Goal: Find specific page/section: Find specific page/section

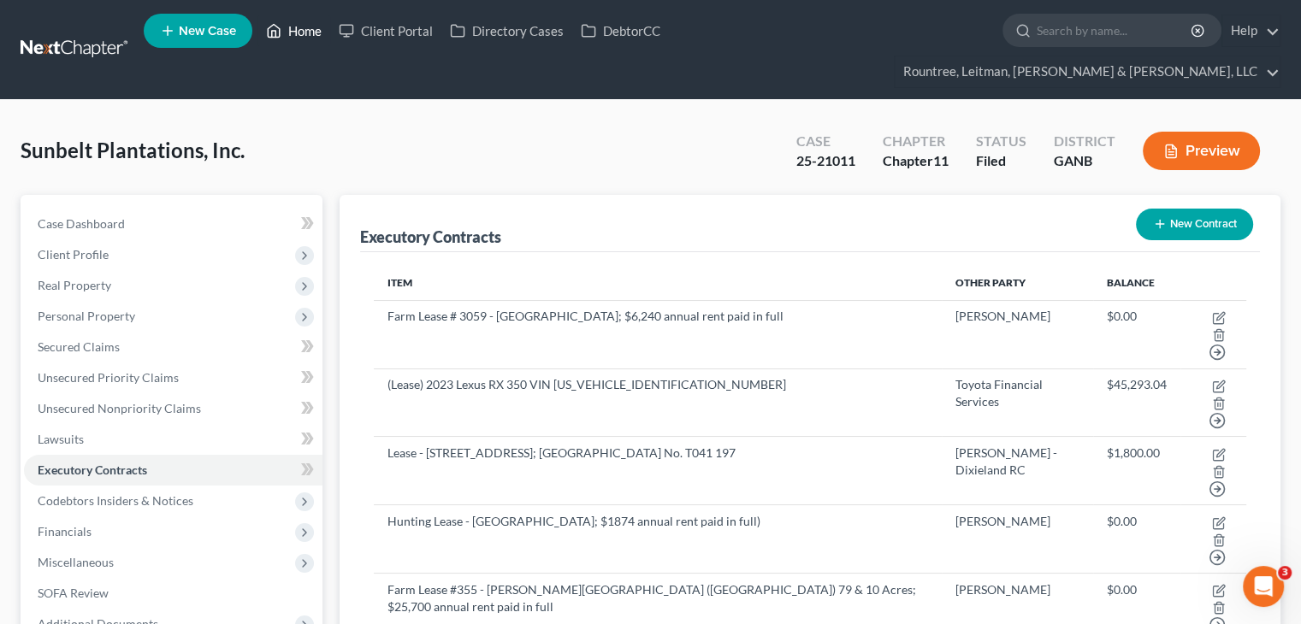
click at [302, 32] on link "Home" at bounding box center [293, 30] width 73 height 31
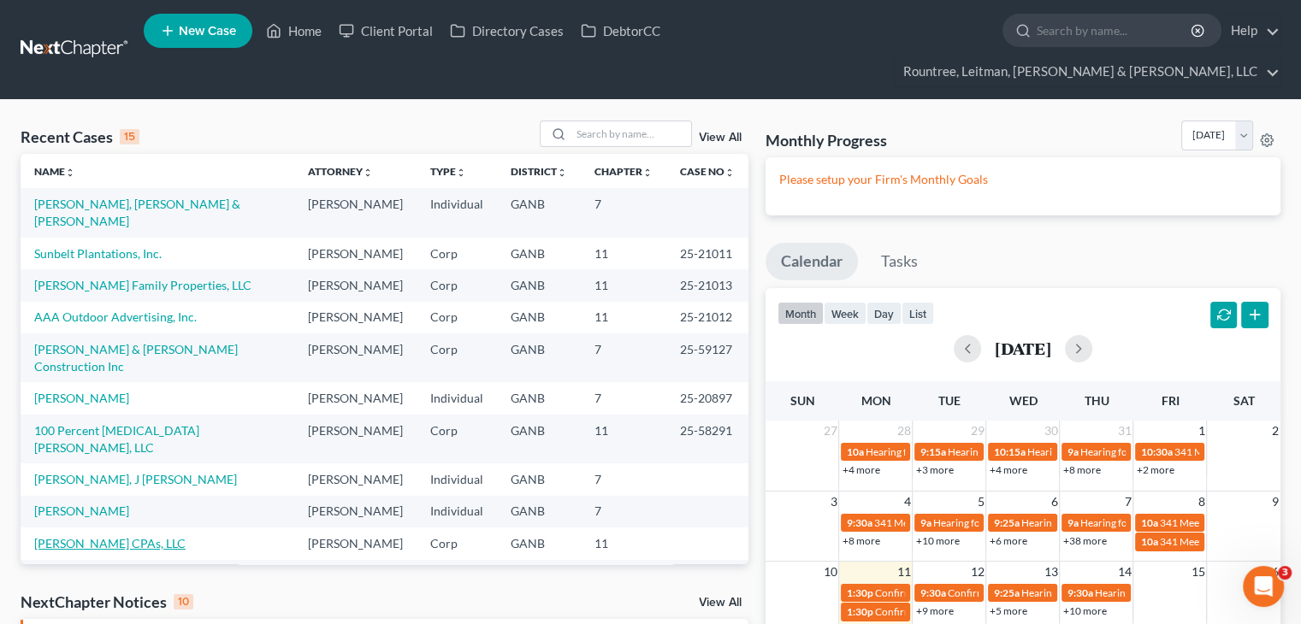
click at [99, 536] on link "[PERSON_NAME] CPAs, LLC" at bounding box center [109, 543] width 151 height 15
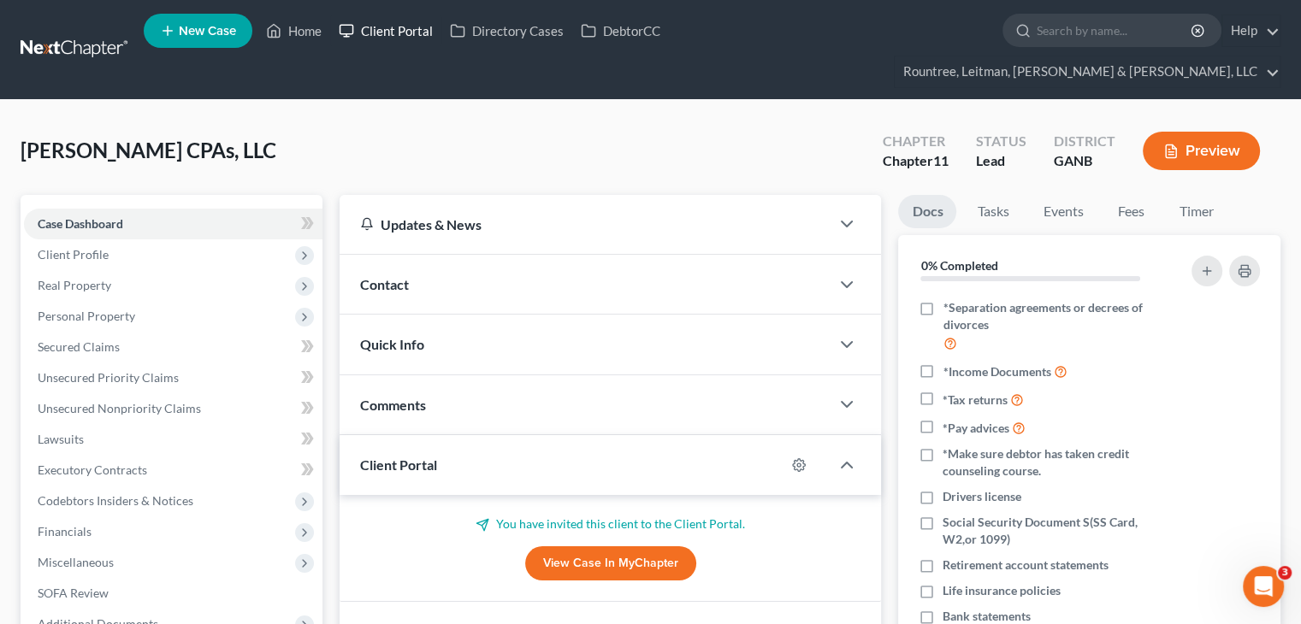
click at [391, 38] on link "Client Portal" at bounding box center [385, 30] width 111 height 31
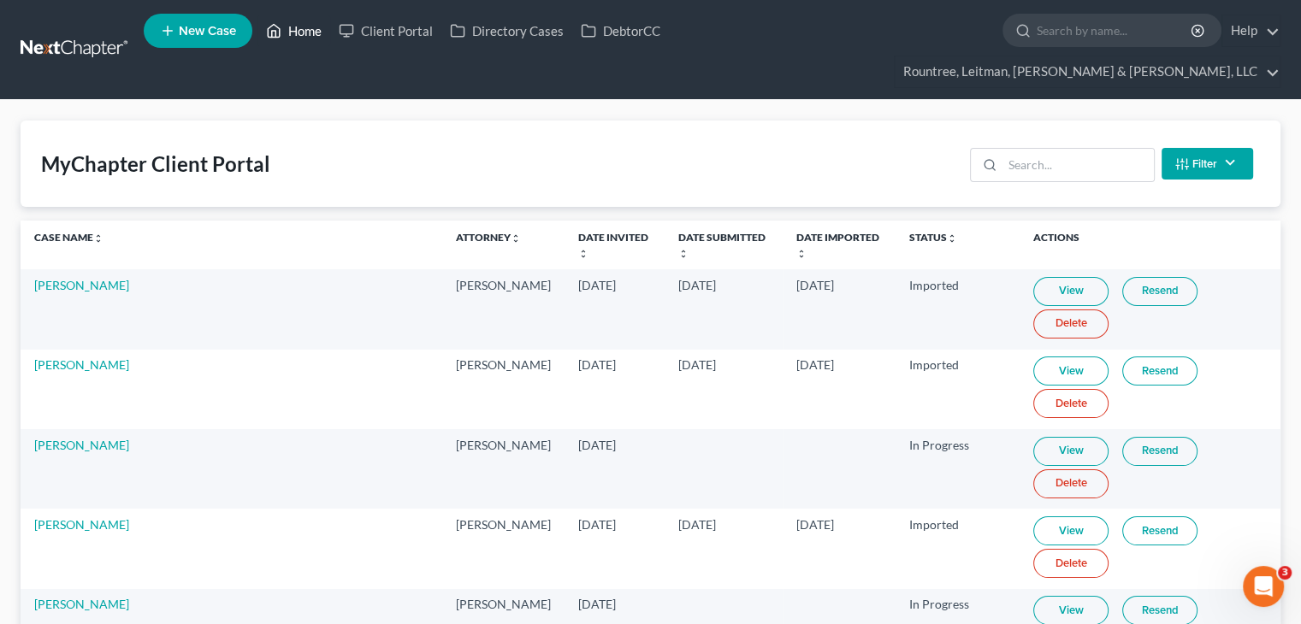
click at [315, 41] on link "Home" at bounding box center [293, 30] width 73 height 31
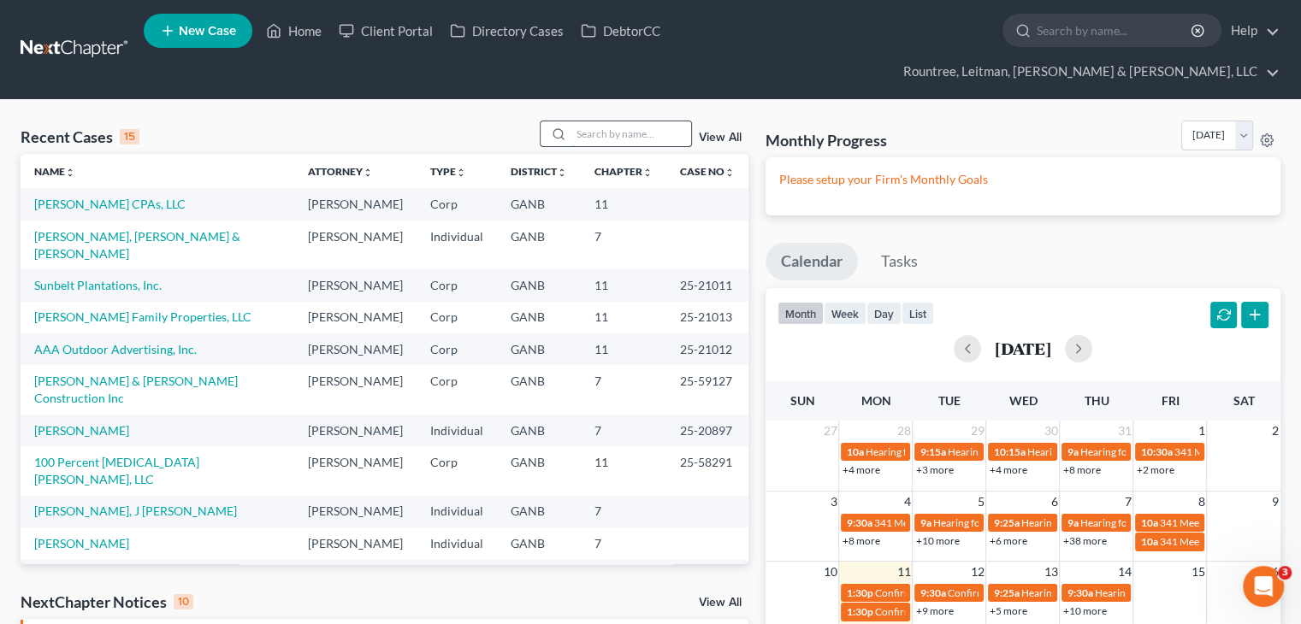
click at [624, 121] on input "search" at bounding box center [631, 133] width 120 height 25
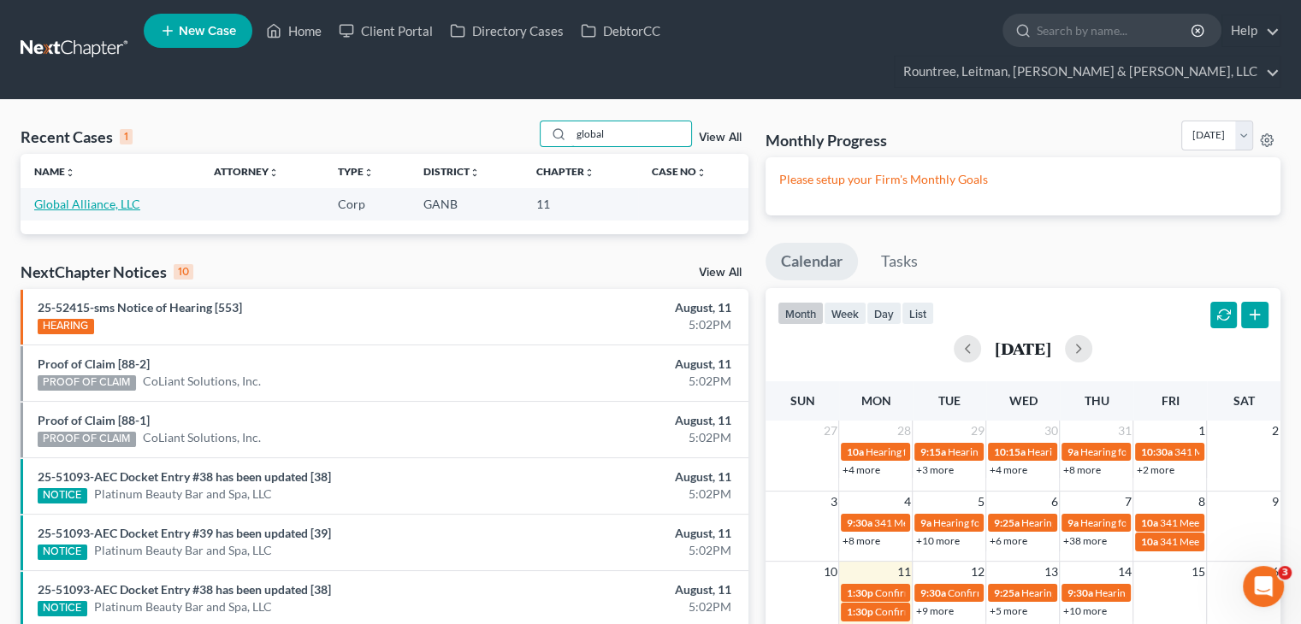
type input "global"
click at [79, 197] on link "Global Alliance, LLC" at bounding box center [87, 204] width 106 height 15
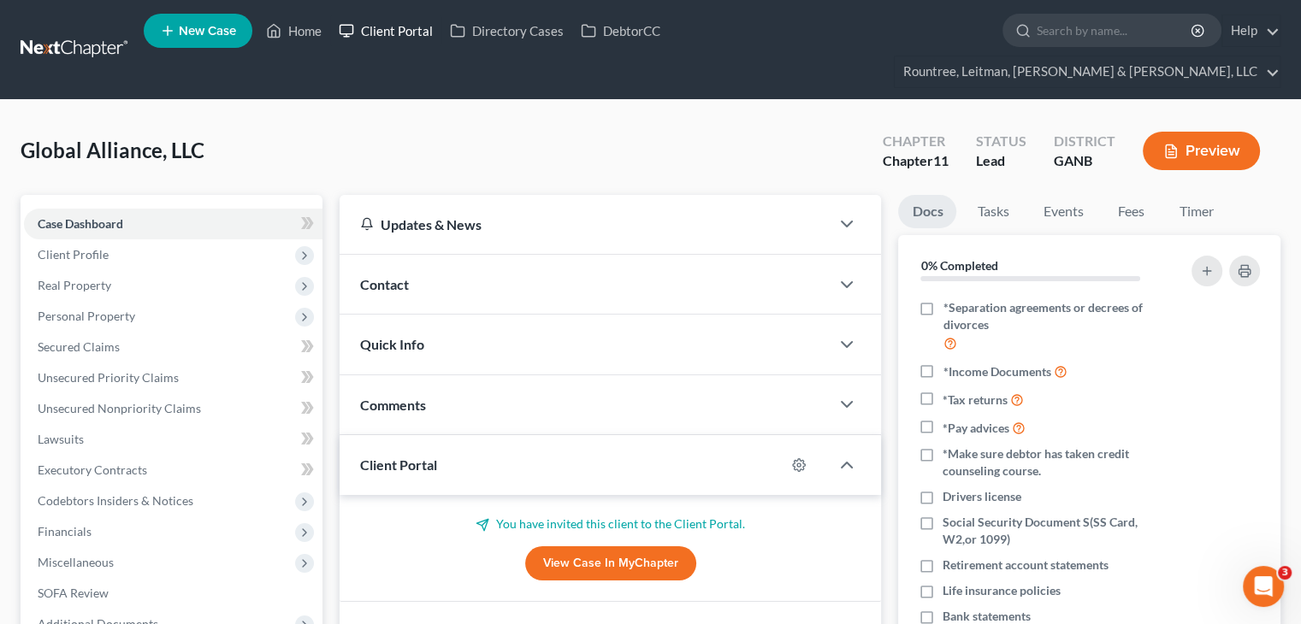
click at [387, 39] on link "Client Portal" at bounding box center [385, 30] width 111 height 31
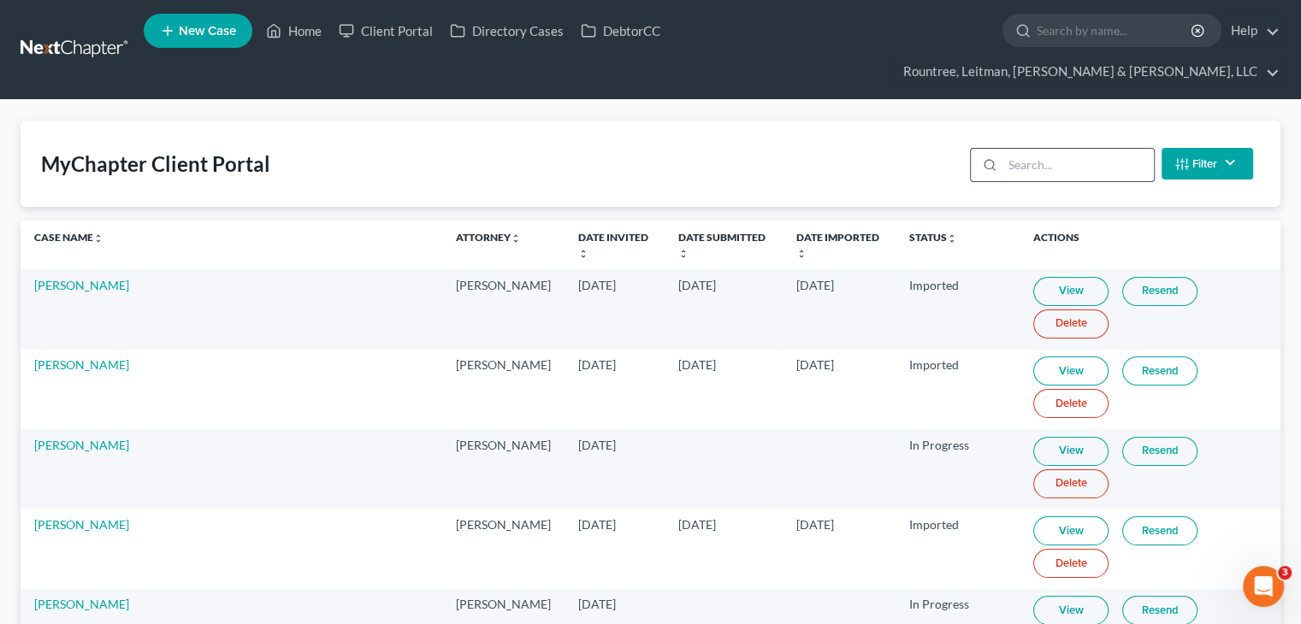
click at [1088, 149] on input "search" at bounding box center [1077, 165] width 151 height 33
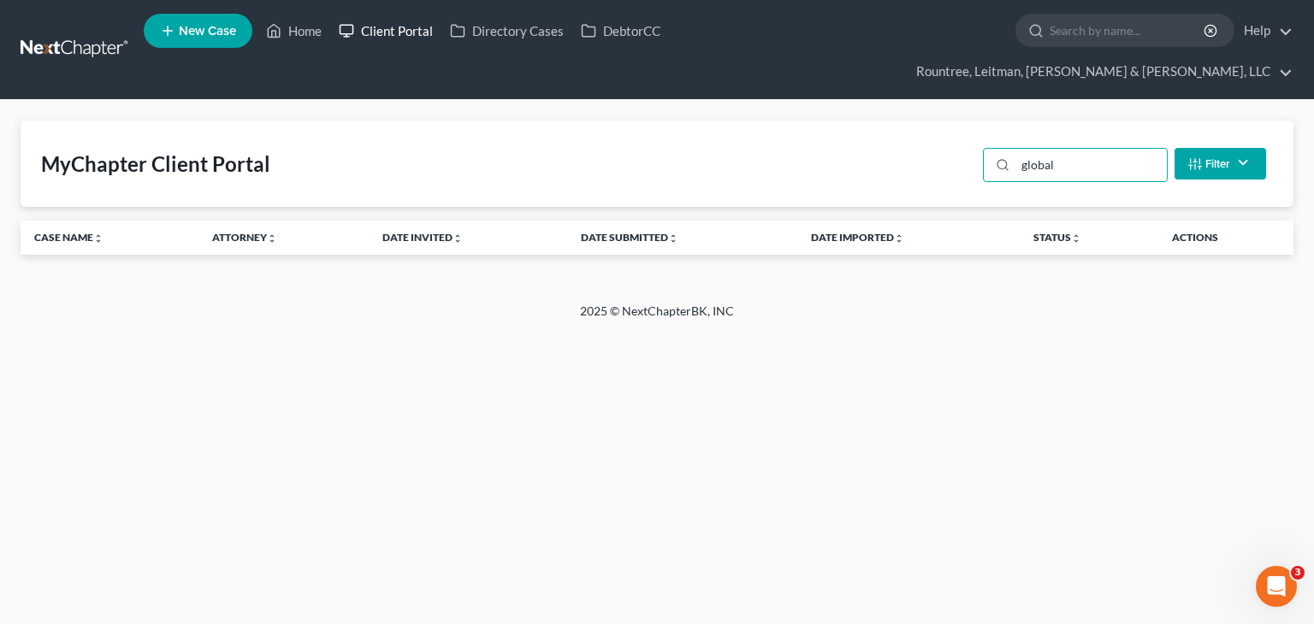
click at [389, 33] on link "Client Portal" at bounding box center [385, 30] width 111 height 31
click at [1068, 149] on input "global" at bounding box center [1090, 165] width 151 height 33
drag, startPoint x: 1070, startPoint y: 129, endPoint x: 839, endPoint y: 129, distance: 230.9
click at [839, 129] on div "MyChapter Client Portal global Filter Status Filter... Invited In Progress Read…" at bounding box center [657, 164] width 1273 height 86
type input "global"
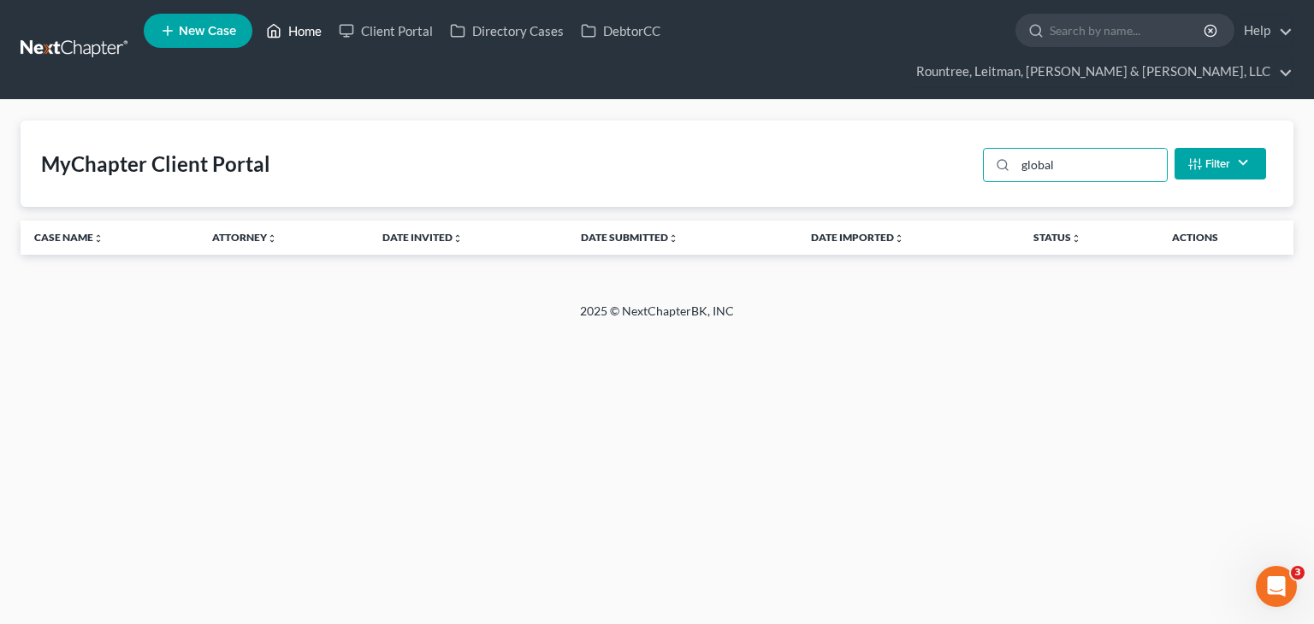
click at [310, 30] on link "Home" at bounding box center [293, 30] width 73 height 31
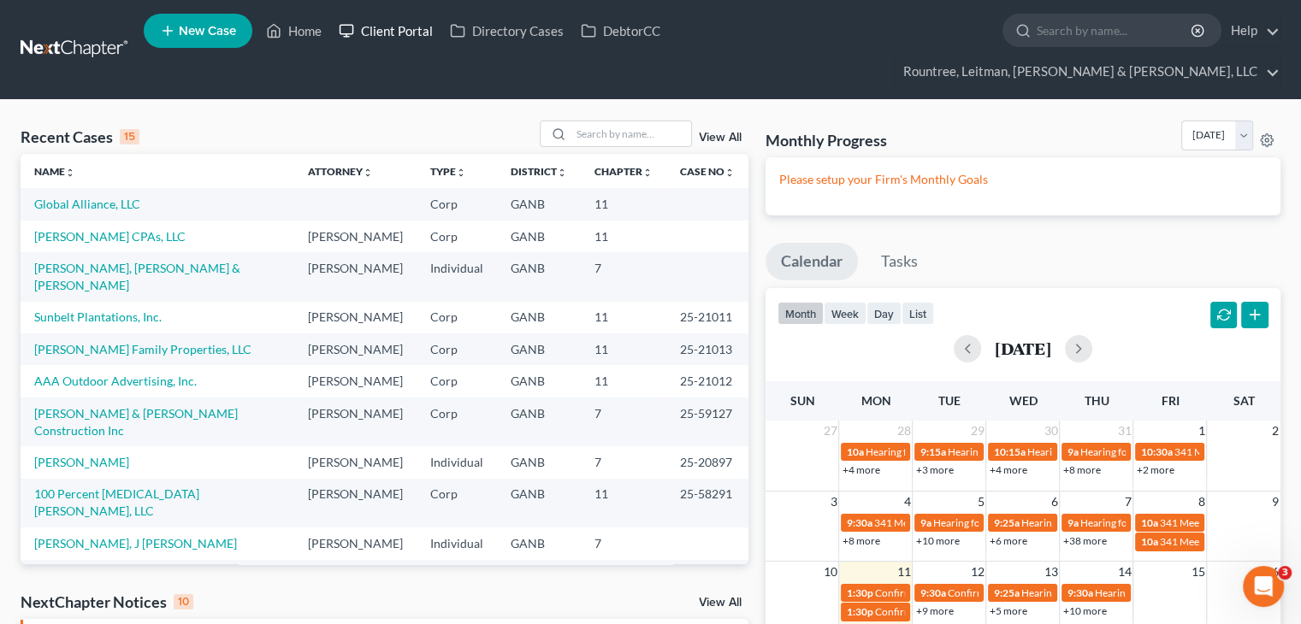
click at [411, 36] on link "Client Portal" at bounding box center [385, 30] width 111 height 31
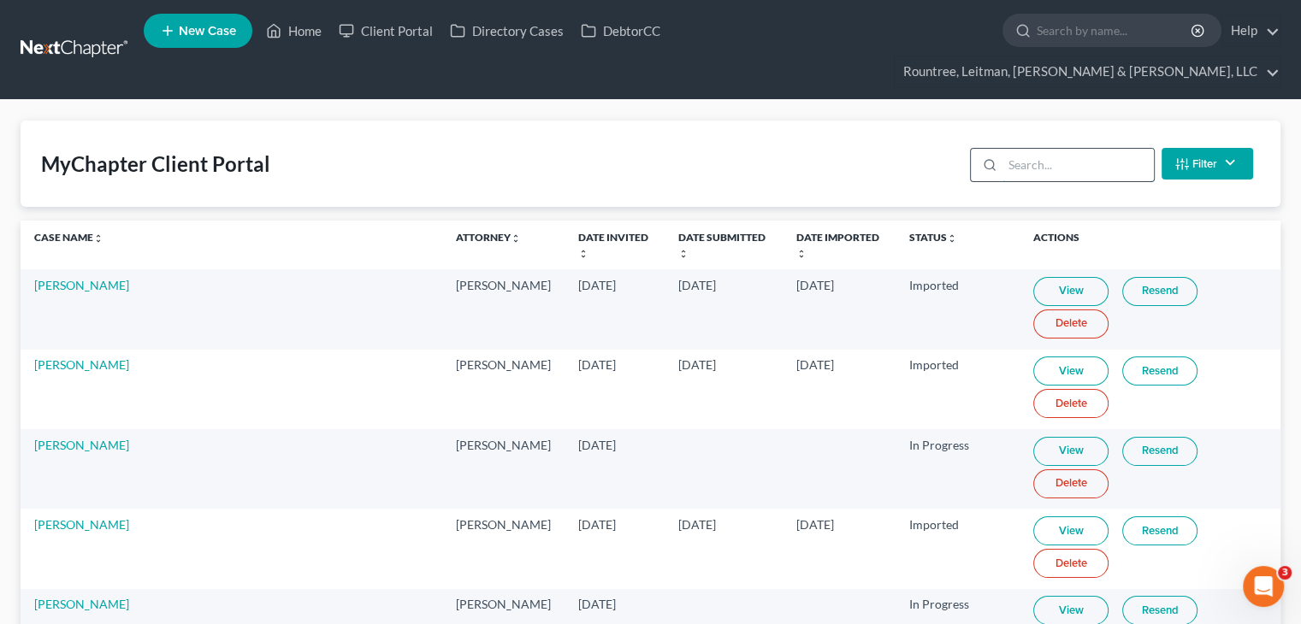
click at [1055, 149] on input "search" at bounding box center [1077, 165] width 151 height 33
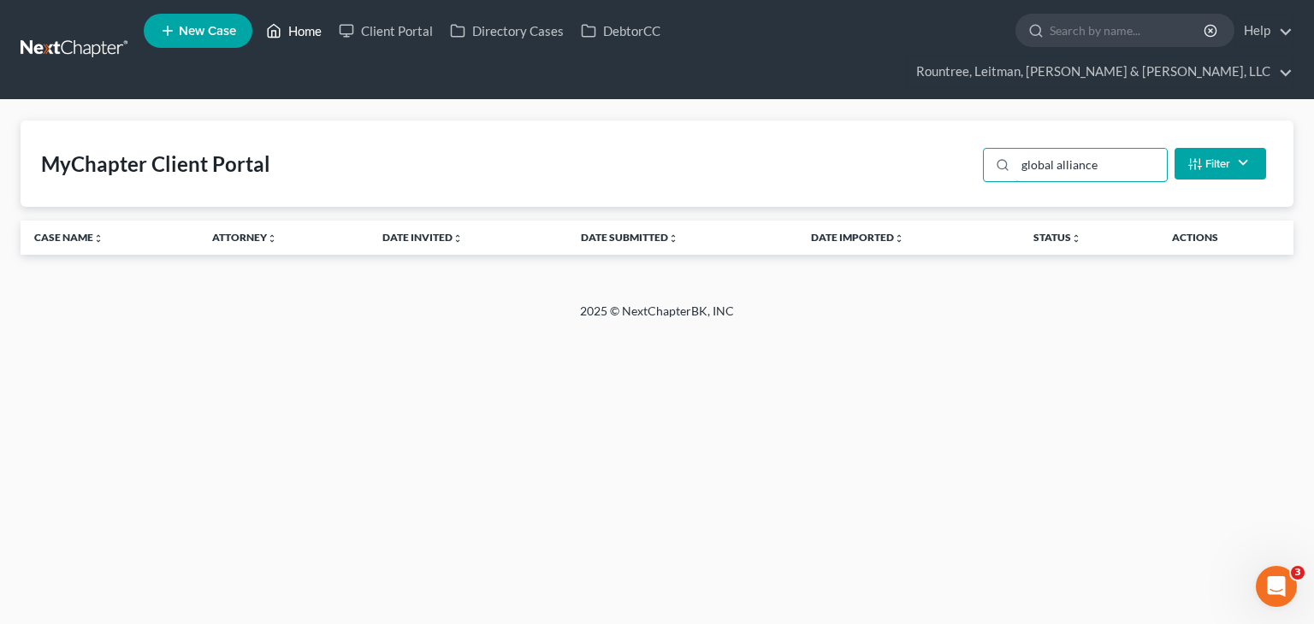
type input "global alliance"
click at [298, 35] on link "Home" at bounding box center [293, 30] width 73 height 31
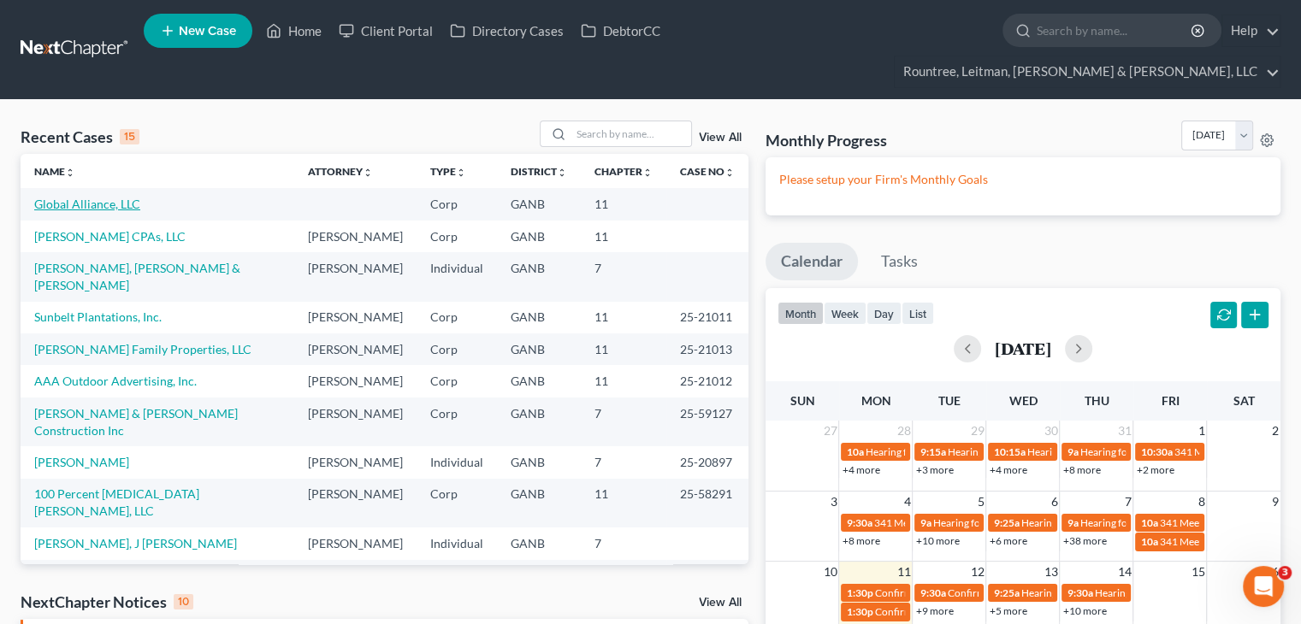
click at [87, 197] on link "Global Alliance, LLC" at bounding box center [87, 204] width 106 height 15
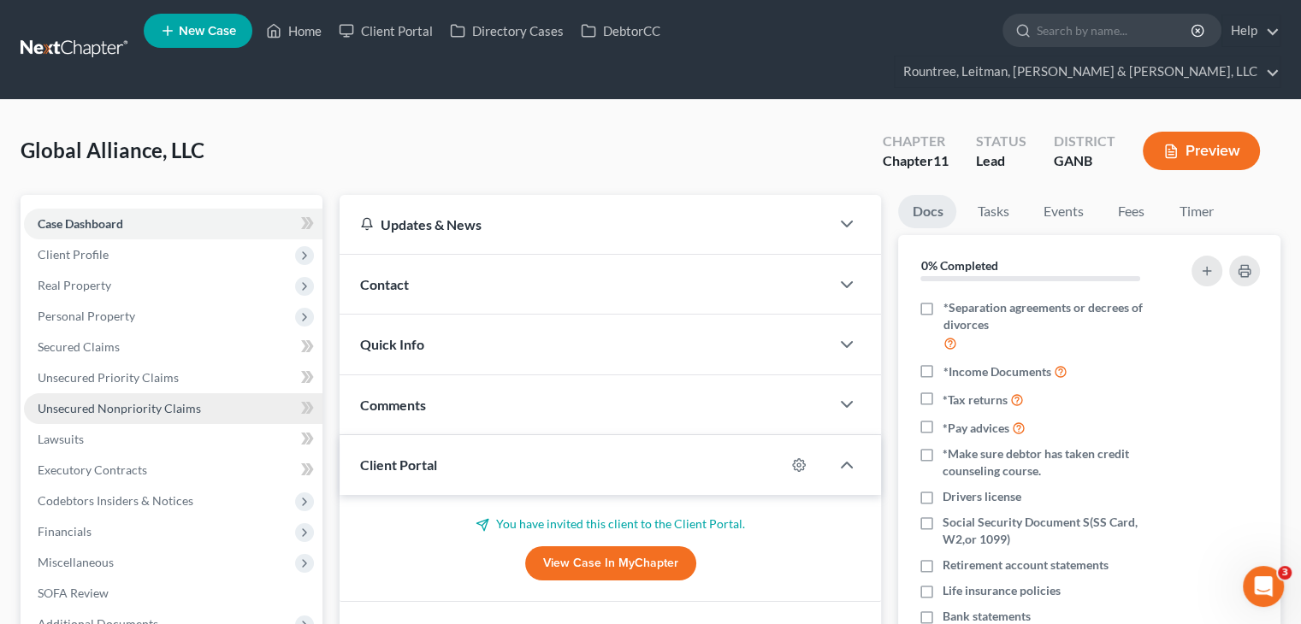
click at [128, 401] on span "Unsecured Nonpriority Claims" at bounding box center [119, 408] width 163 height 15
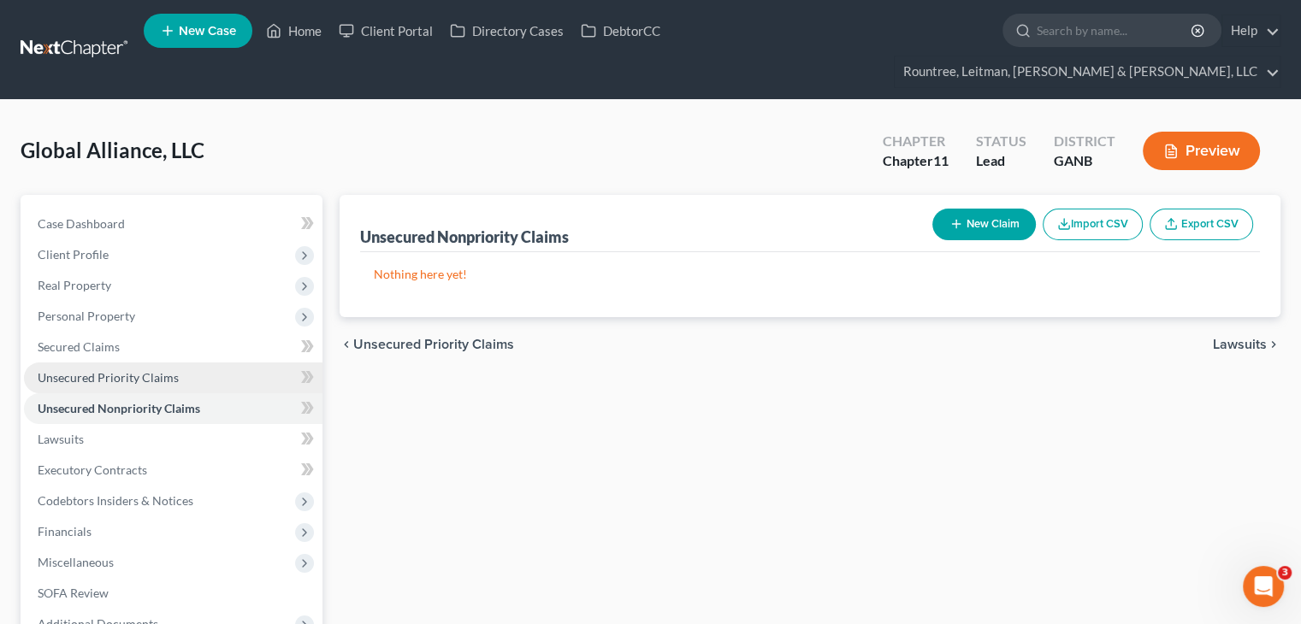
click at [133, 370] on span "Unsecured Priority Claims" at bounding box center [108, 377] width 141 height 15
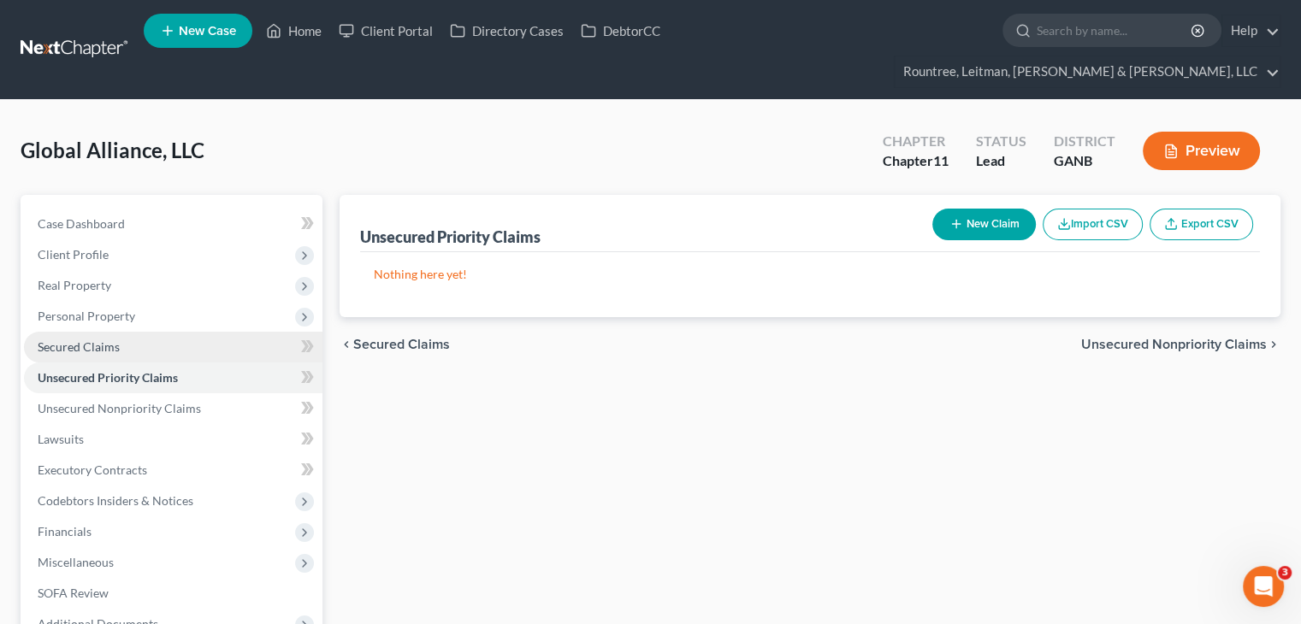
click at [71, 340] on span "Secured Claims" at bounding box center [79, 347] width 82 height 15
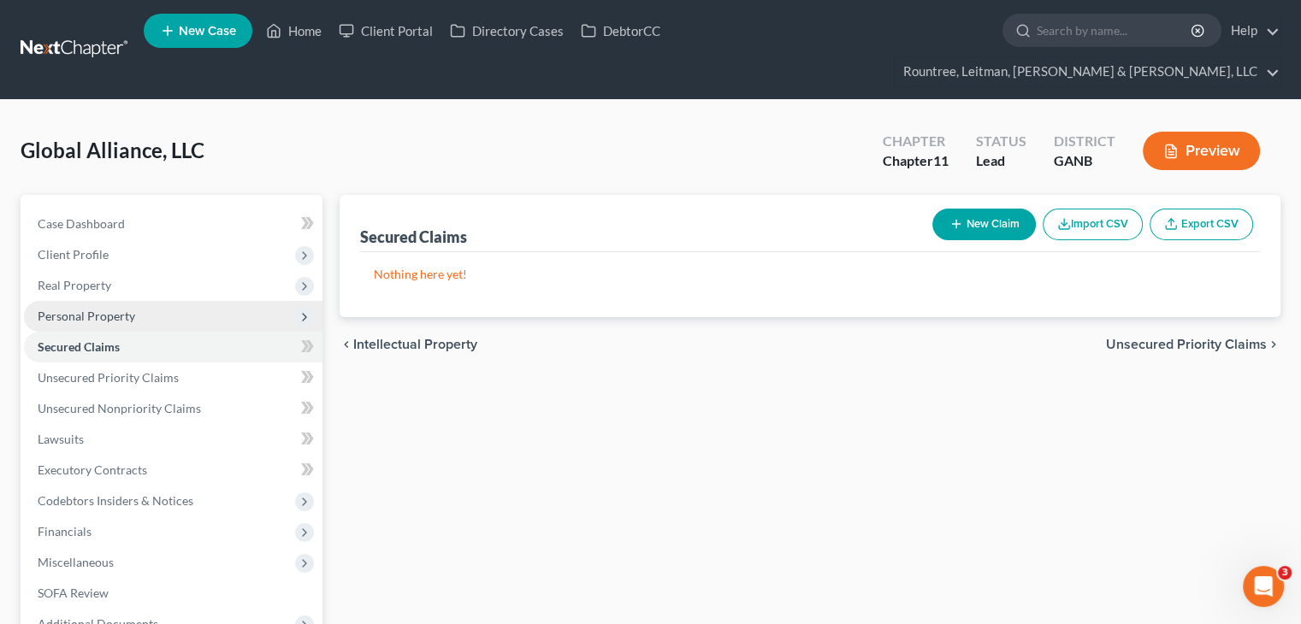
click at [79, 309] on span "Personal Property" at bounding box center [87, 316] width 98 height 15
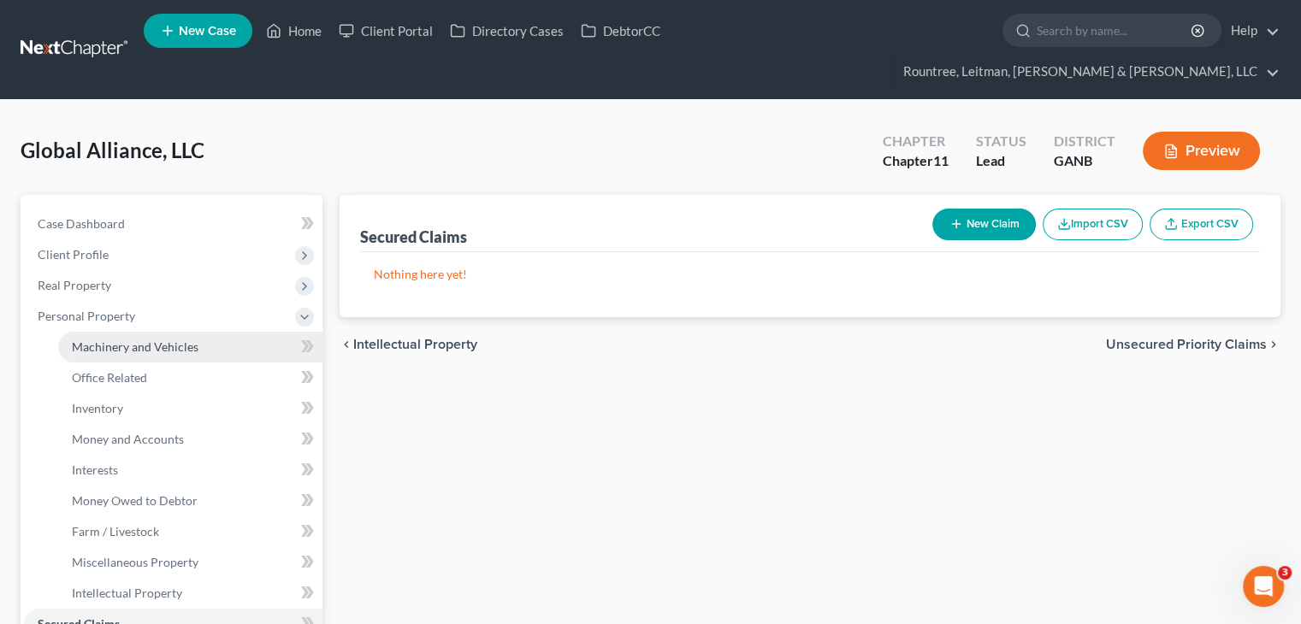
click at [118, 340] on span "Machinery and Vehicles" at bounding box center [135, 347] width 127 height 15
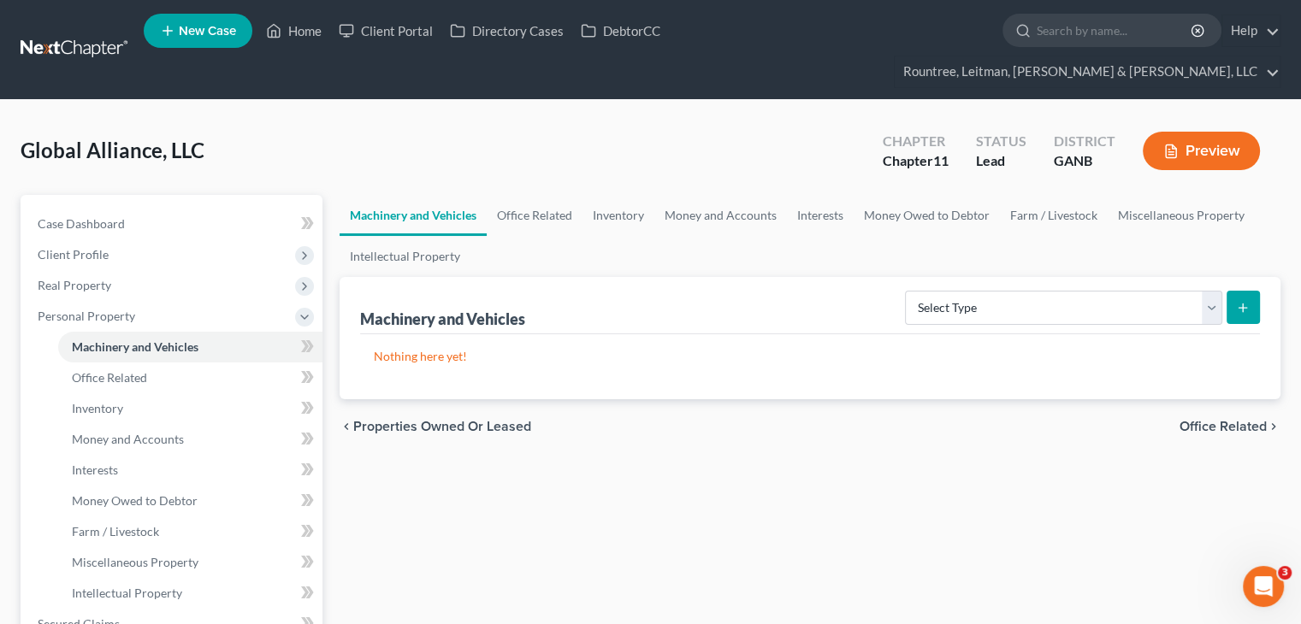
click at [513, 121] on div "Global Alliance, LLC Upgraded Chapter Chapter 11 Status Lead District GANB Prev…" at bounding box center [651, 158] width 1260 height 74
click at [291, 33] on link "Home" at bounding box center [293, 30] width 73 height 31
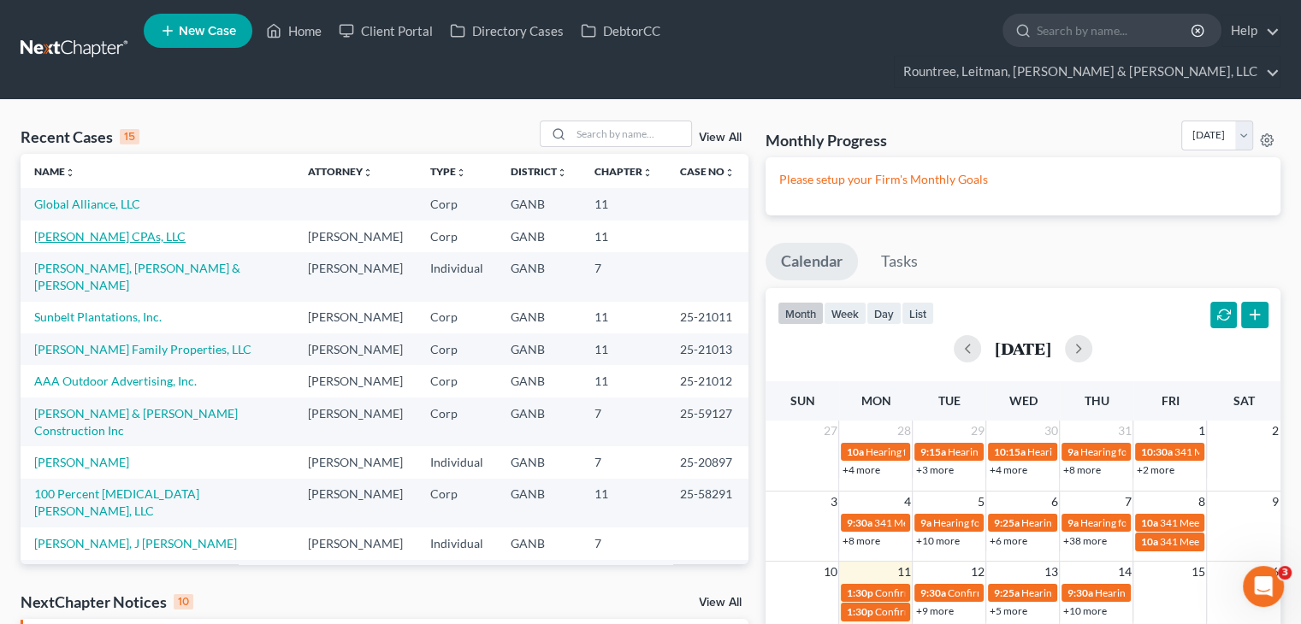
click at [94, 229] on link "[PERSON_NAME] CPAs, LLC" at bounding box center [109, 236] width 151 height 15
